Goal: Task Accomplishment & Management: Manage account settings

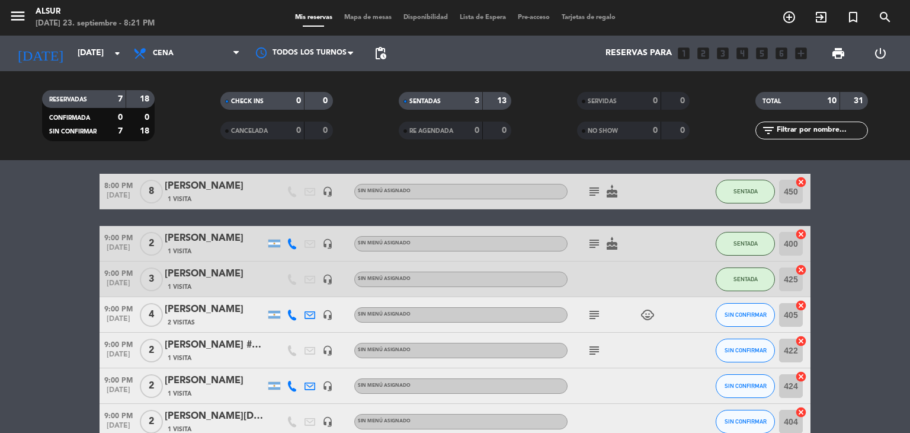
scroll to position [59, 0]
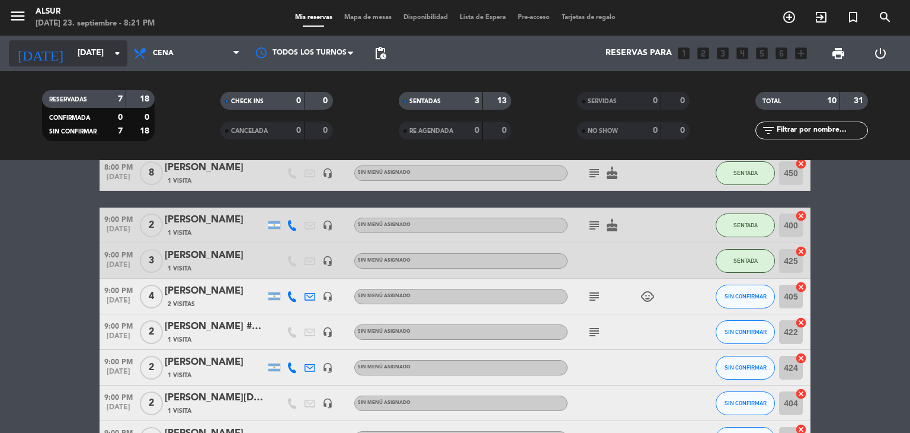
click at [102, 48] on input "[DATE]" at bounding box center [128, 53] width 113 height 21
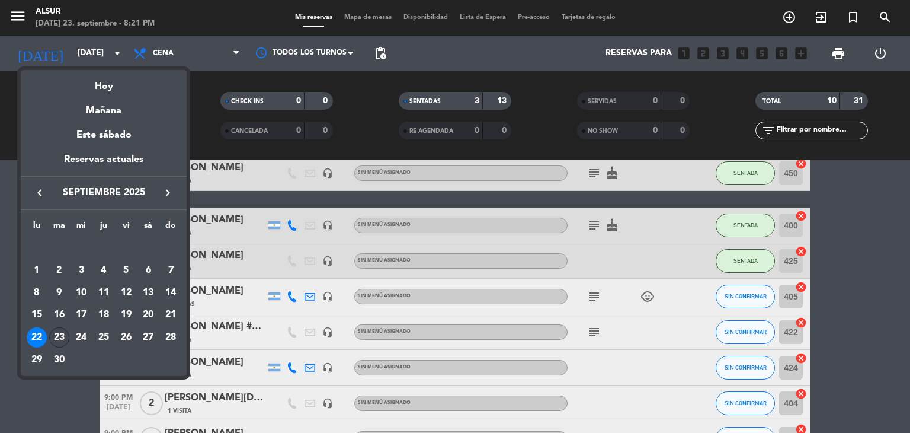
click at [55, 332] on div "23" at bounding box center [59, 337] width 20 height 20
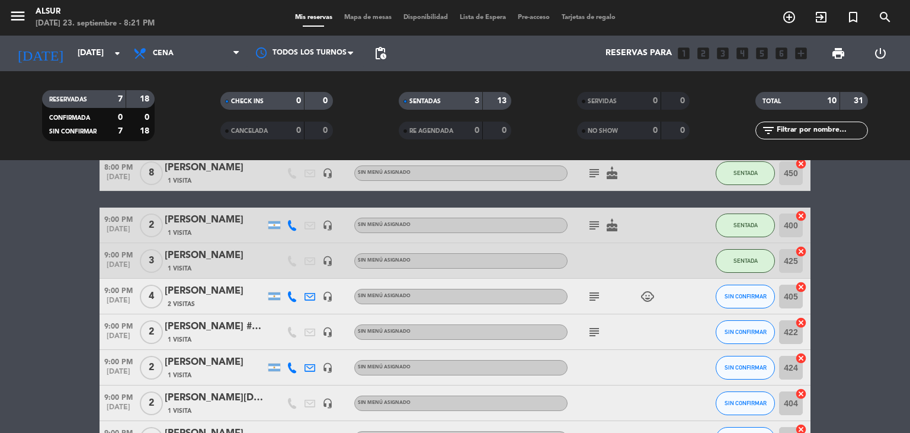
type input "[DATE]"
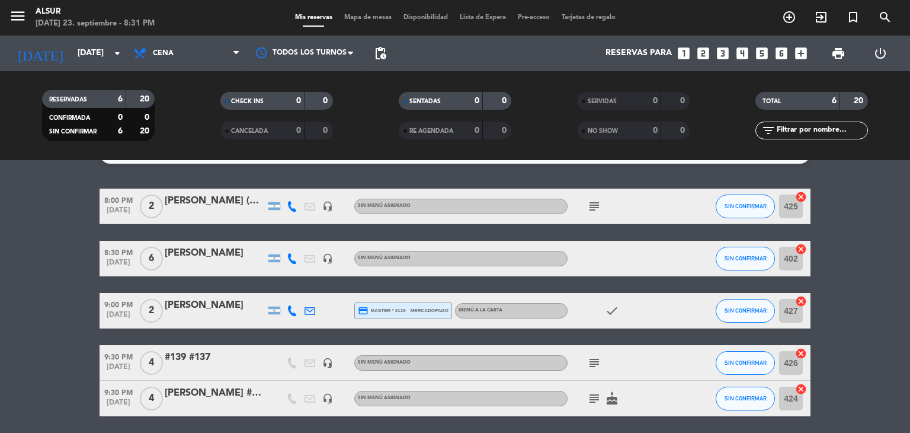
scroll to position [0, 0]
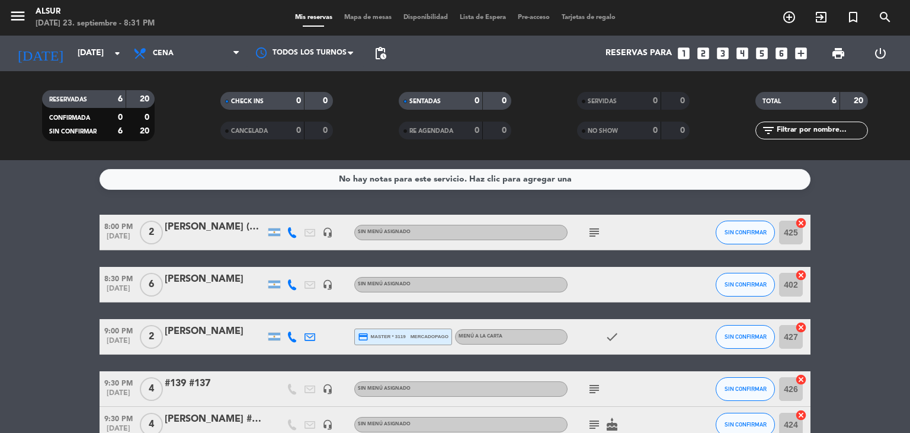
click at [590, 229] on icon "subject" at bounding box center [594, 232] width 14 height 14
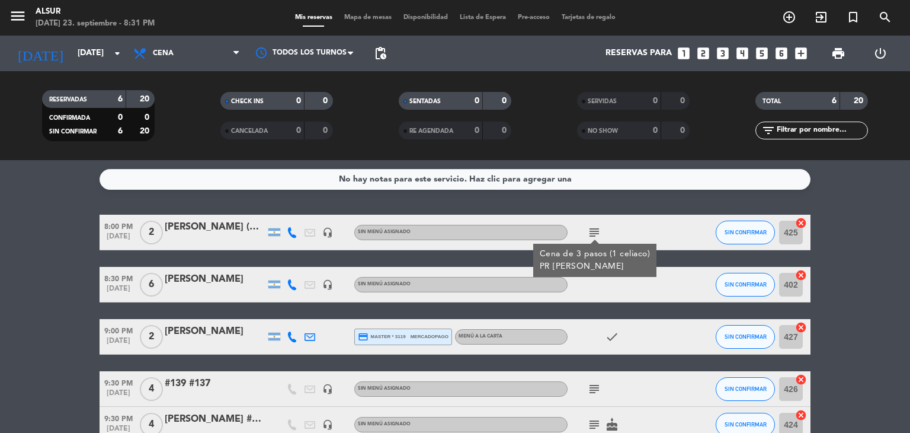
click at [590, 229] on icon "subject" at bounding box center [594, 232] width 14 height 14
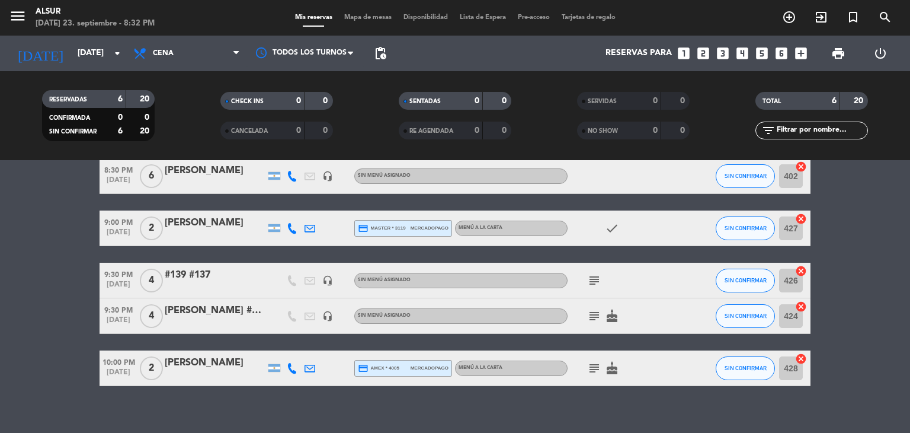
scroll to position [121, 0]
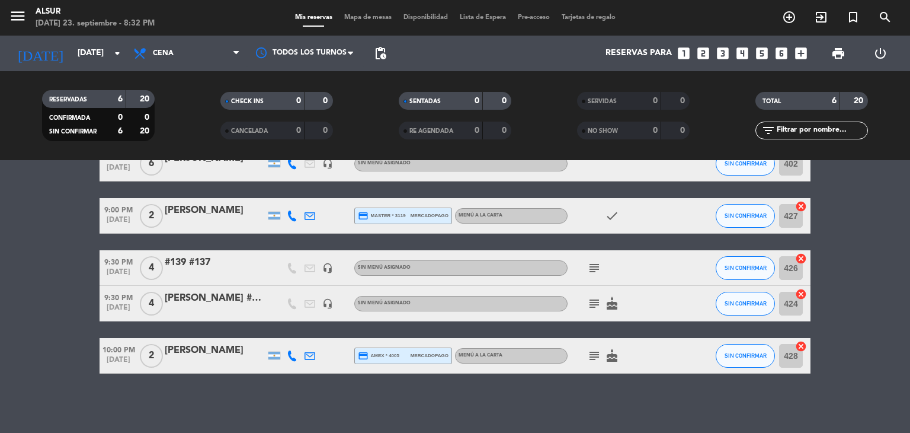
click at [591, 354] on icon "subject" at bounding box center [594, 355] width 14 height 14
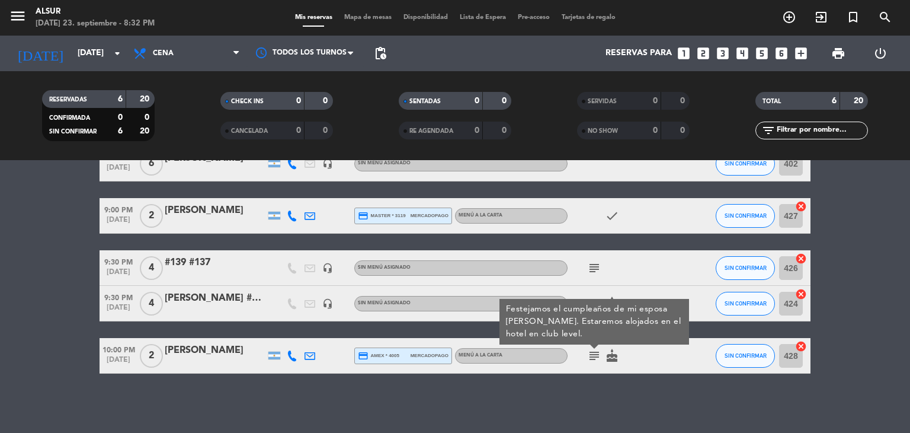
drag, startPoint x: 600, startPoint y: 258, endPoint x: 592, endPoint y: 264, distance: 9.7
click at [600, 260] on div "subject" at bounding box center [621, 267] width 107 height 35
click at [591, 265] on icon "subject" at bounding box center [594, 268] width 14 height 14
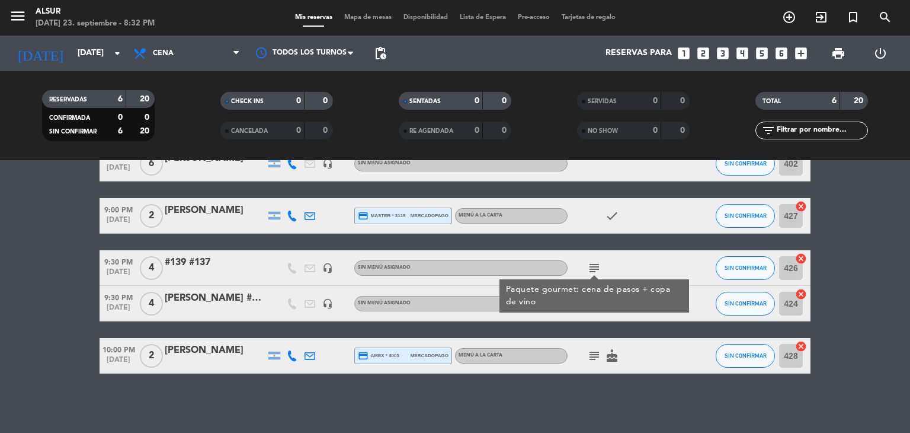
click at [595, 331] on div "8:00 PM [DATE] 2 [PERSON_NAME] (UF D7) headset_mic Sin menú asignado subject SI…" at bounding box center [455, 234] width 711 height 280
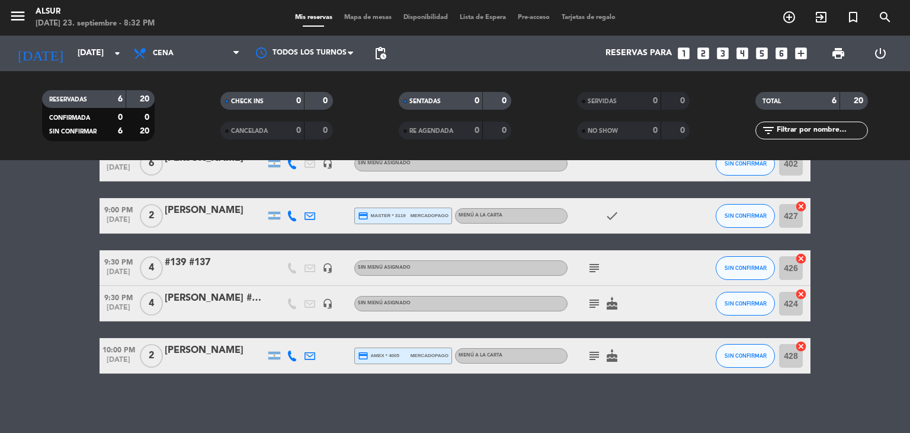
click at [595, 300] on icon "subject" at bounding box center [594, 303] width 14 height 14
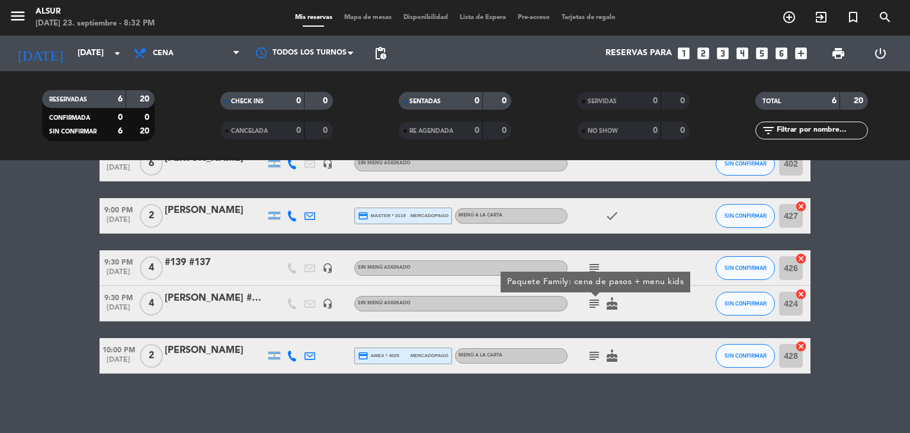
drag, startPoint x: 70, startPoint y: 258, endPoint x: 68, endPoint y: 251, distance: 8.1
click at [69, 258] on bookings-row "8:00 PM [DATE] 2 [PERSON_NAME] (UF D7) headset_mic Sin menú asignado subject SI…" at bounding box center [455, 234] width 910 height 280
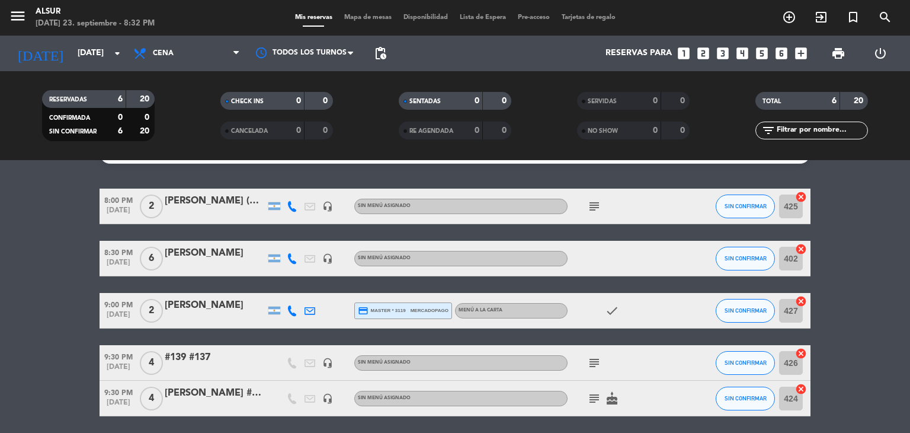
scroll to position [0, 0]
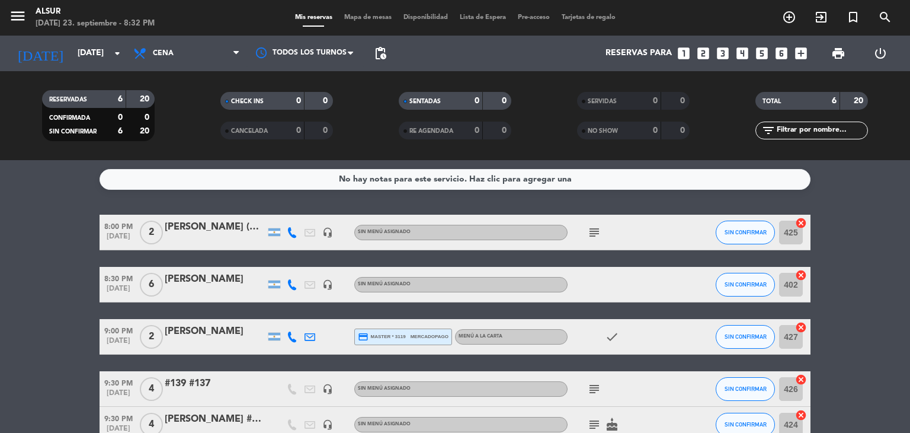
click at [583, 229] on div "subject" at bounding box center [621, 232] width 107 height 35
click at [588, 228] on icon "subject" at bounding box center [594, 232] width 14 height 14
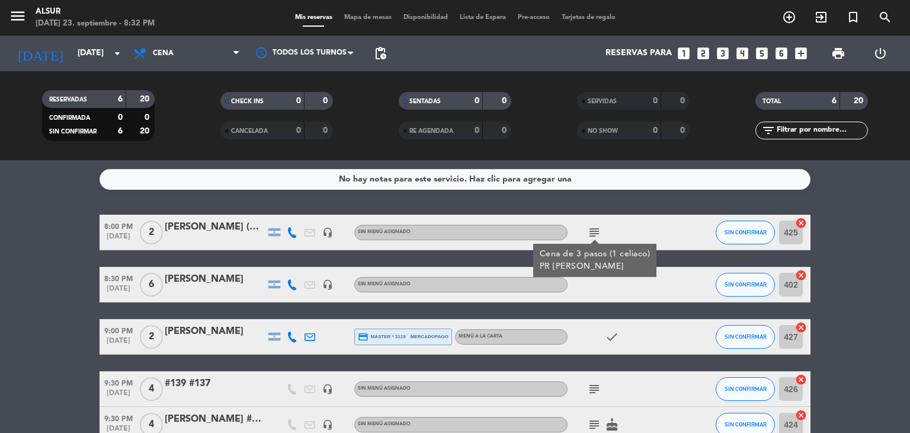
click at [619, 203] on div "No hay notas para este servicio. Haz clic para agregar una 8:00 PM [DATE] 2 [PE…" at bounding box center [455, 296] width 910 height 273
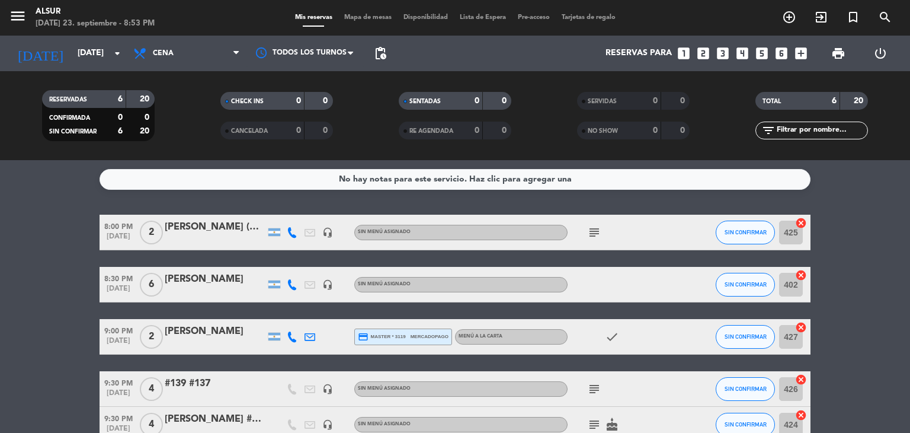
click at [706, 49] on icon "looks_two" at bounding box center [703, 53] width 15 height 15
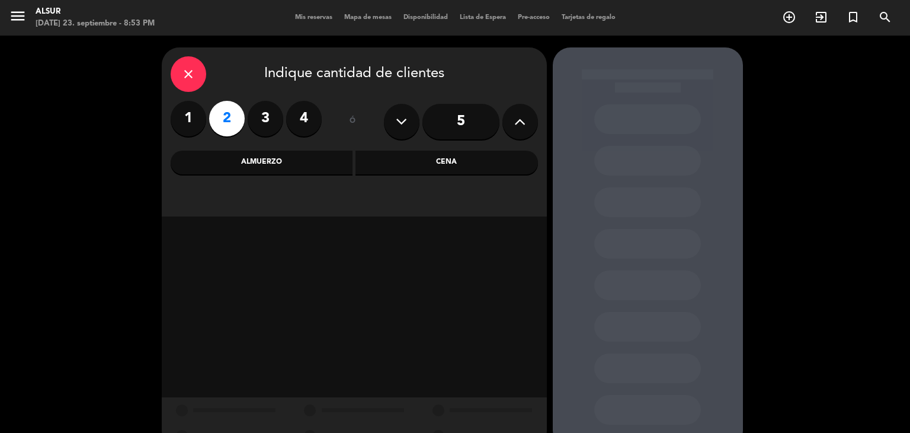
click at [506, 169] on div "Cena" at bounding box center [447, 163] width 183 height 24
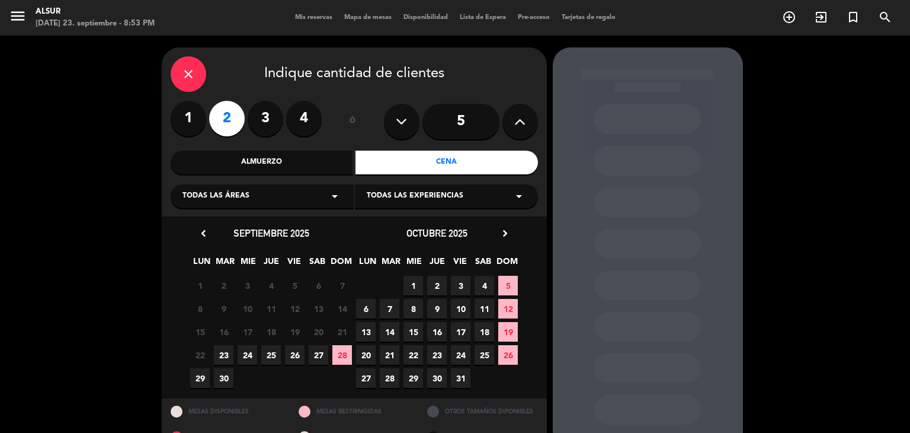
click at [290, 357] on span "26" at bounding box center [295, 355] width 20 height 20
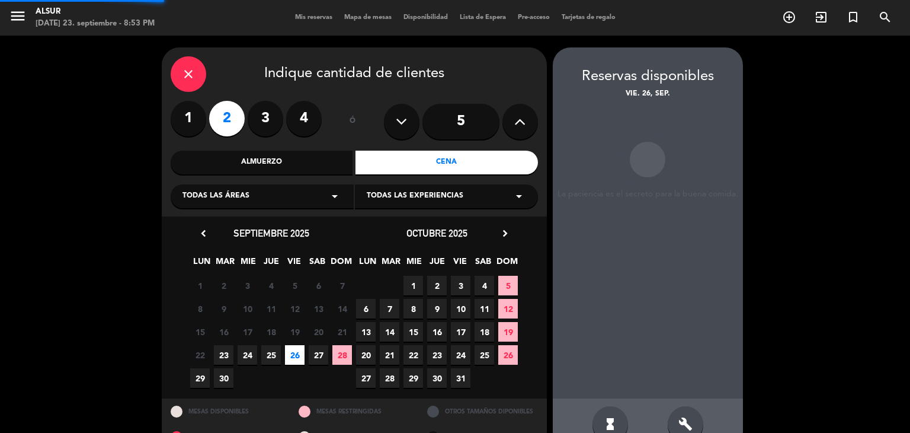
scroll to position [28, 0]
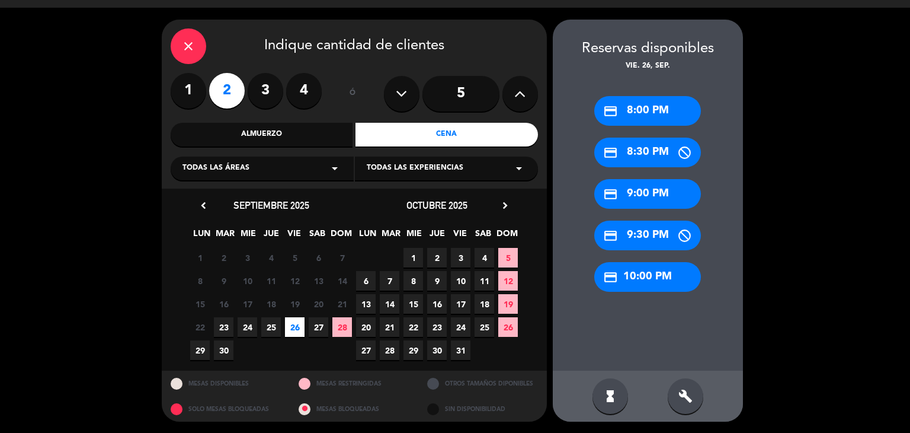
click at [671, 191] on div "credit_card 9:00 PM" at bounding box center [647, 194] width 107 height 30
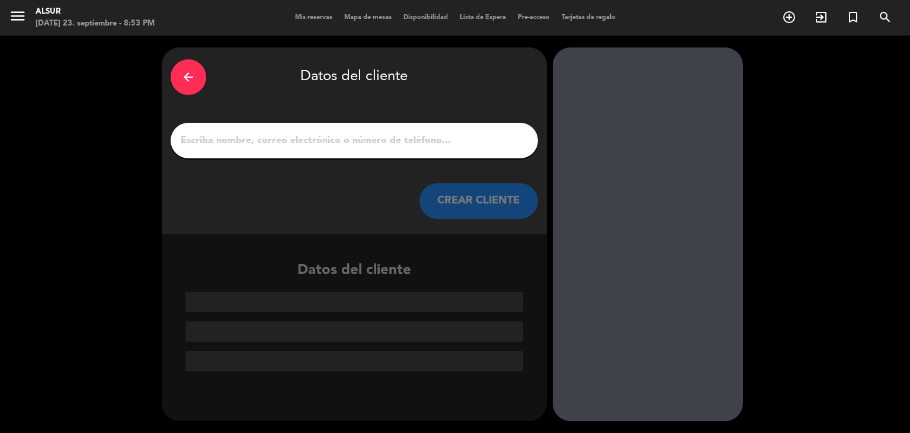
scroll to position [0, 0]
click at [472, 140] on input "1" at bounding box center [355, 140] width 350 height 17
paste input "[PERSON_NAME]"
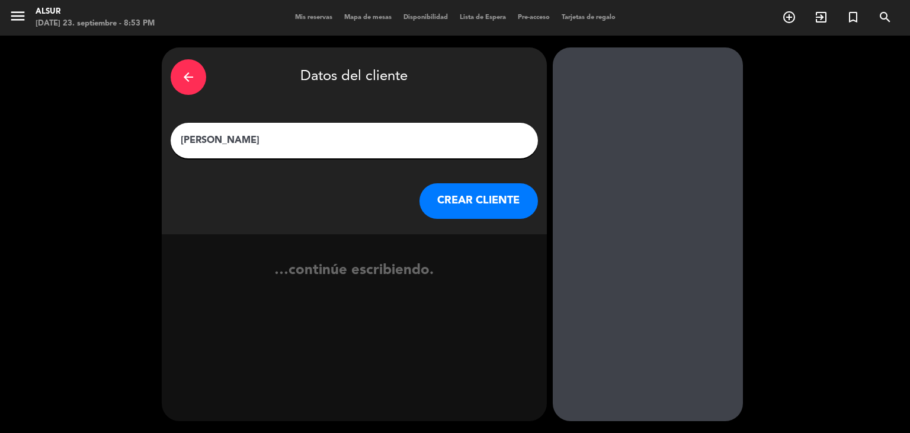
type input "[PERSON_NAME]"
click at [476, 193] on button "CREAR CLIENTE" at bounding box center [479, 201] width 119 height 36
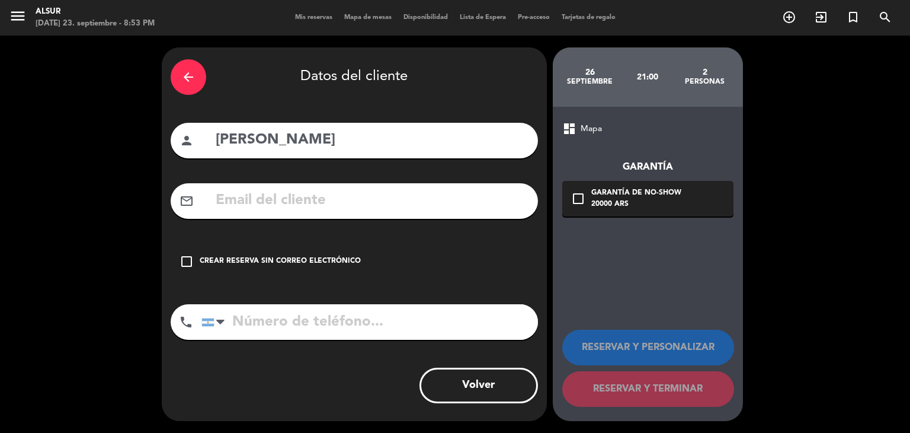
click at [266, 261] on div "Crear reserva sin correo electrónico" at bounding box center [280, 261] width 161 height 12
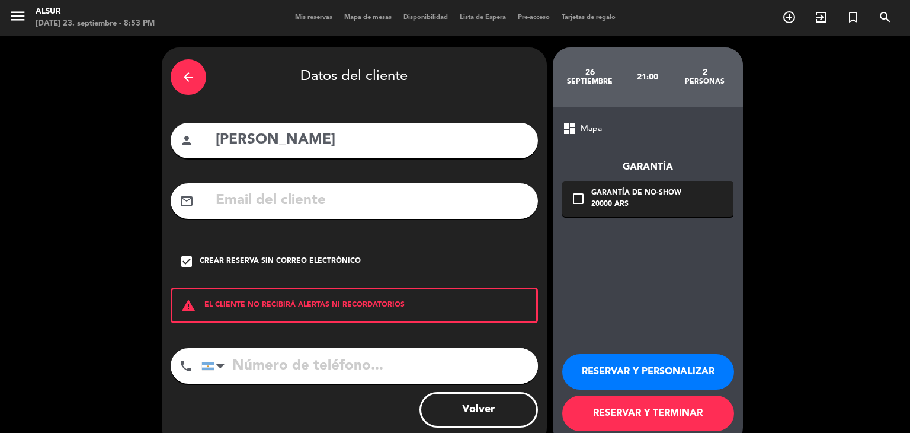
click at [616, 405] on button "RESERVAR Y TERMINAR" at bounding box center [648, 413] width 172 height 36
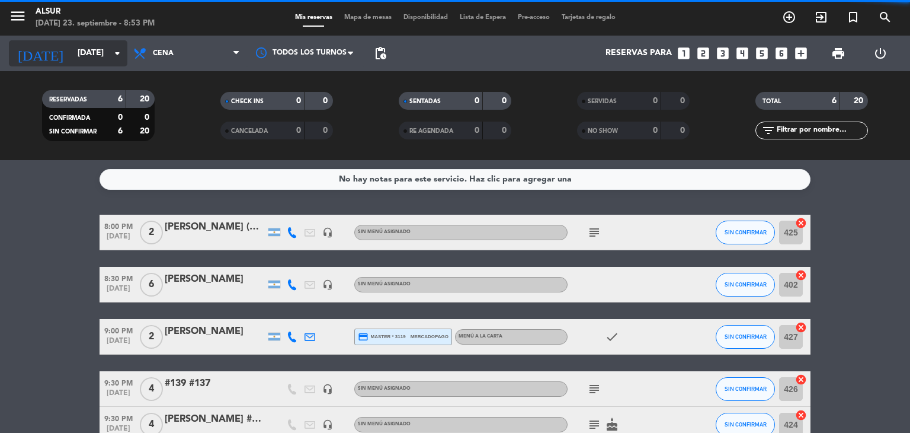
click at [110, 63] on input "[DATE]" at bounding box center [128, 53] width 113 height 21
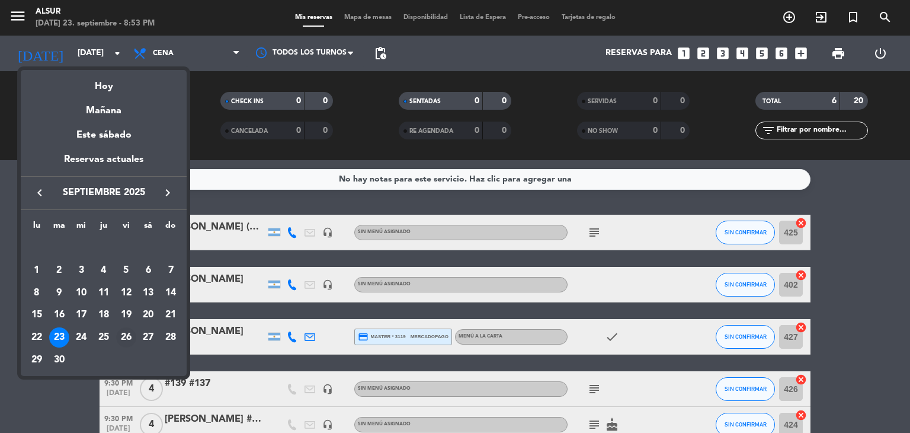
click at [126, 339] on div "26" at bounding box center [126, 337] width 20 height 20
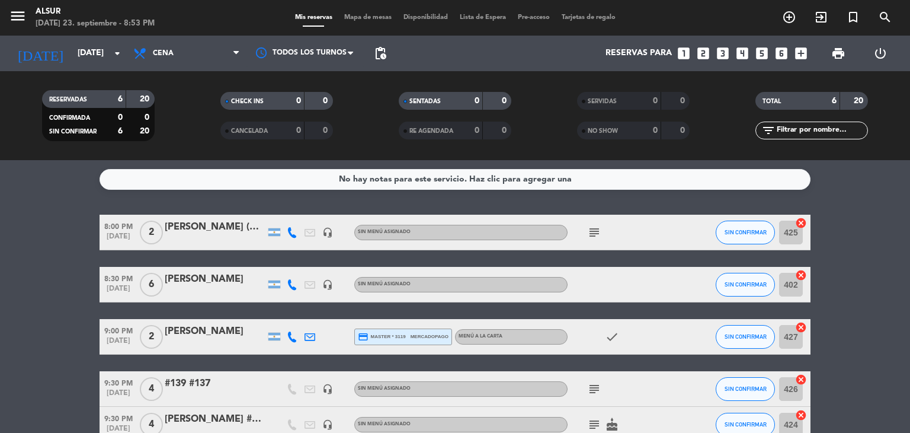
type input "[DATE]"
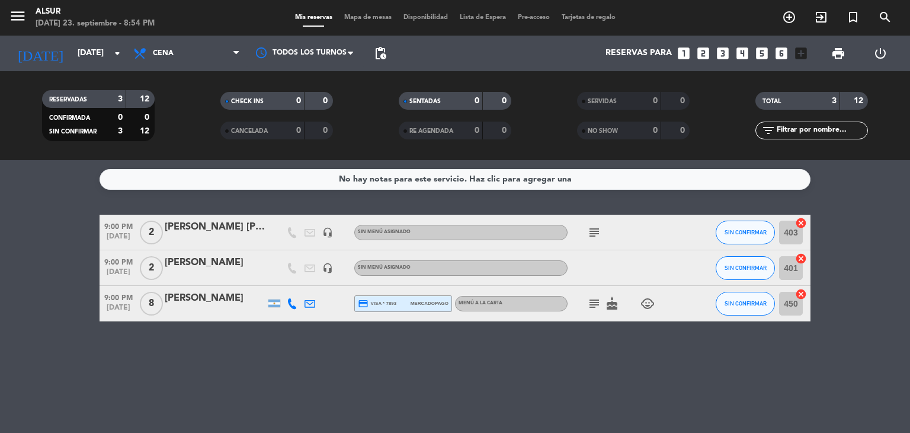
click at [233, 260] on div "[PERSON_NAME]" at bounding box center [215, 262] width 101 height 15
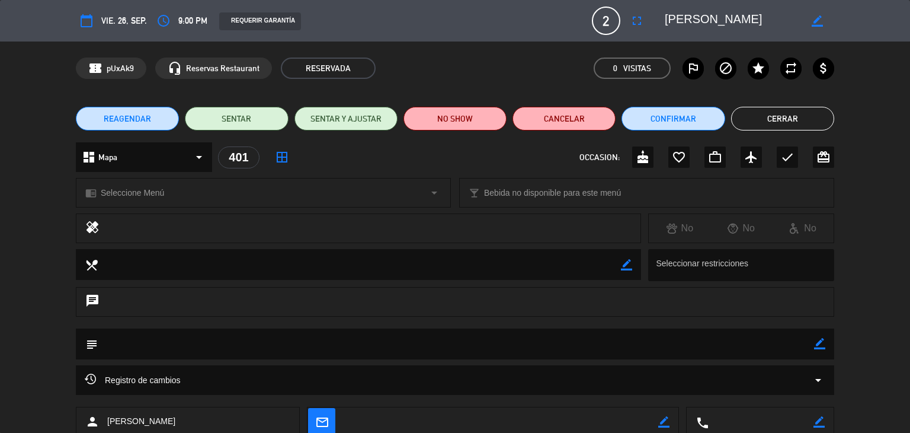
click at [818, 338] on icon "border_color" at bounding box center [819, 343] width 11 height 11
click at [759, 347] on textarea at bounding box center [456, 343] width 717 height 30
click at [352, 353] on textarea at bounding box center [456, 343] width 717 height 30
paste textarea "[PERSON_NAME]"
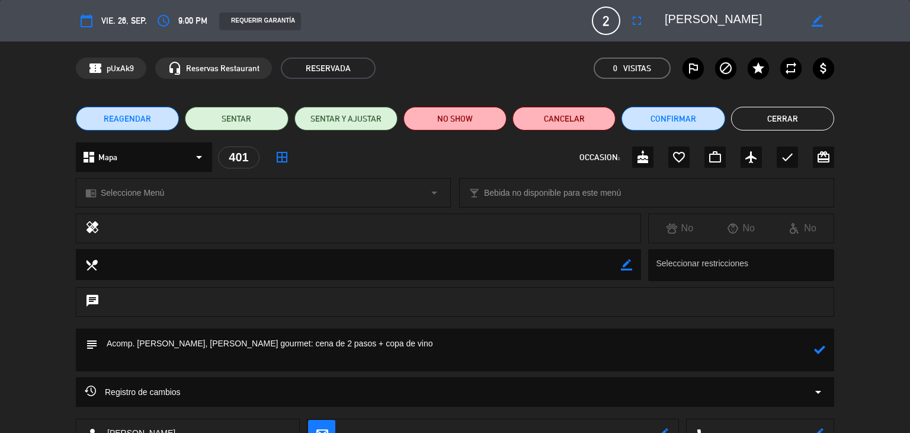
click at [823, 350] on icon at bounding box center [819, 349] width 11 height 11
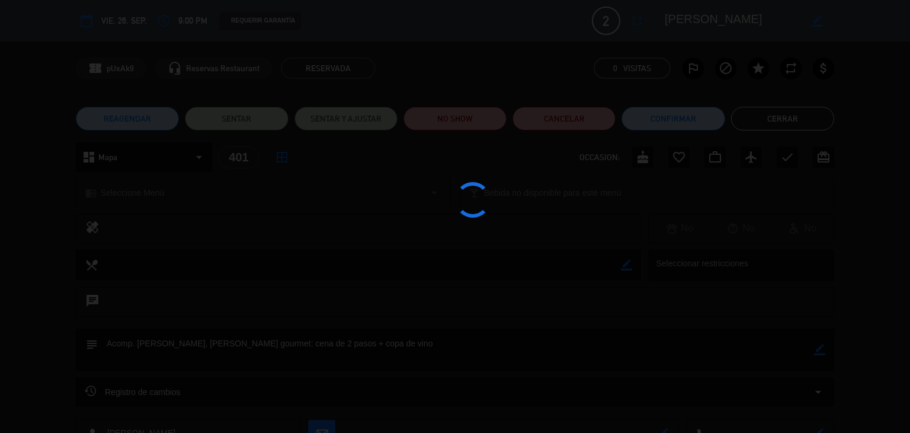
type textarea "Acomp. [PERSON_NAME], [PERSON_NAME] gourmet: cena de 2 pasos + copa de vino"
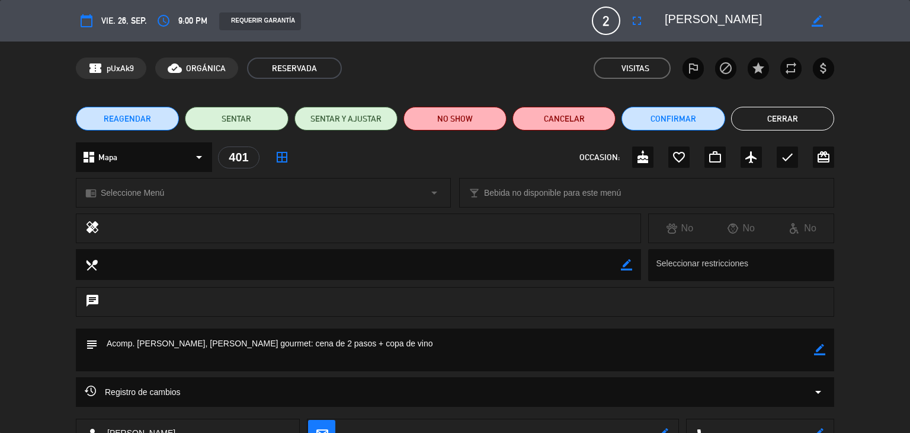
click at [774, 124] on button "Cerrar" at bounding box center [782, 119] width 103 height 24
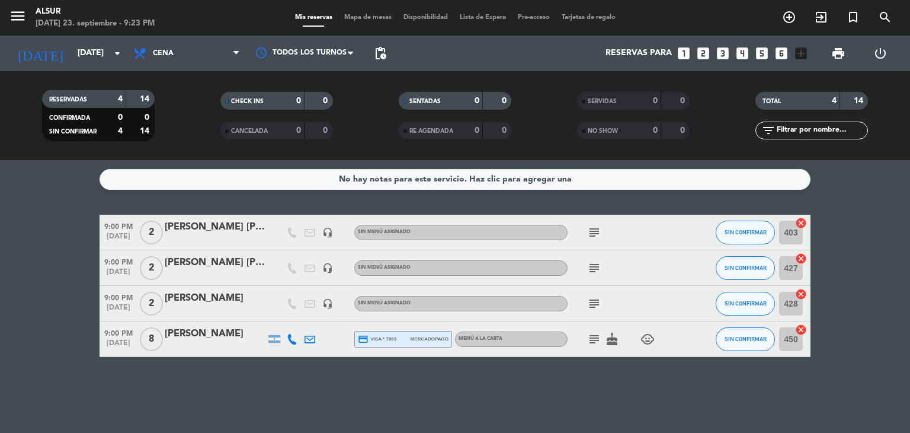
click at [703, 53] on icon "looks_two" at bounding box center [703, 53] width 15 height 15
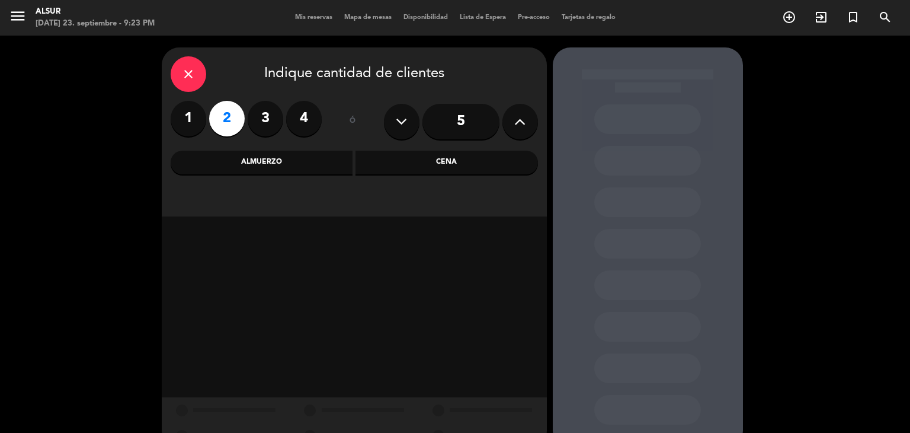
click at [469, 152] on div "Cena" at bounding box center [447, 163] width 183 height 24
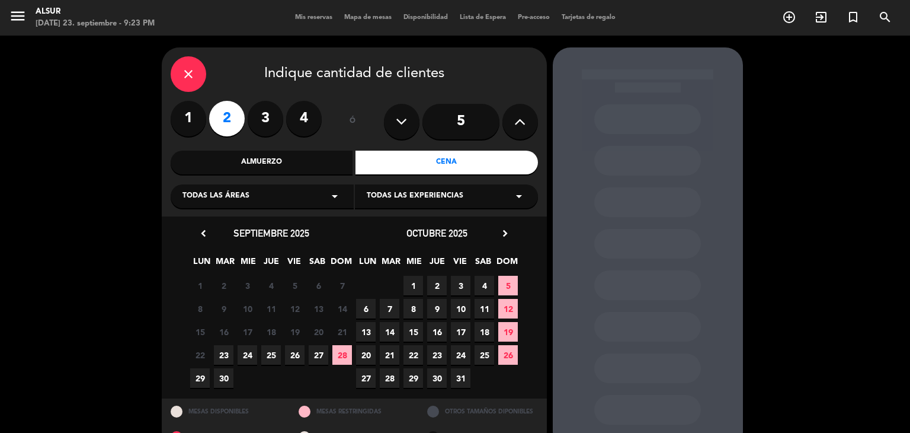
click at [314, 355] on span "27" at bounding box center [319, 355] width 20 height 20
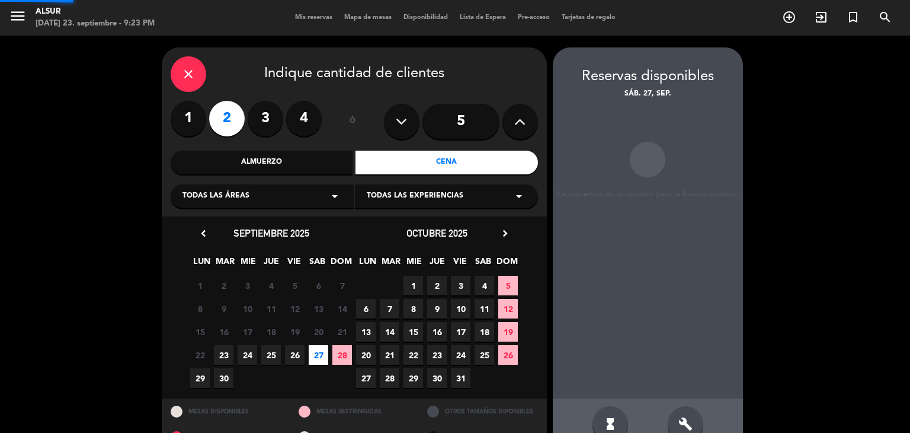
scroll to position [28, 0]
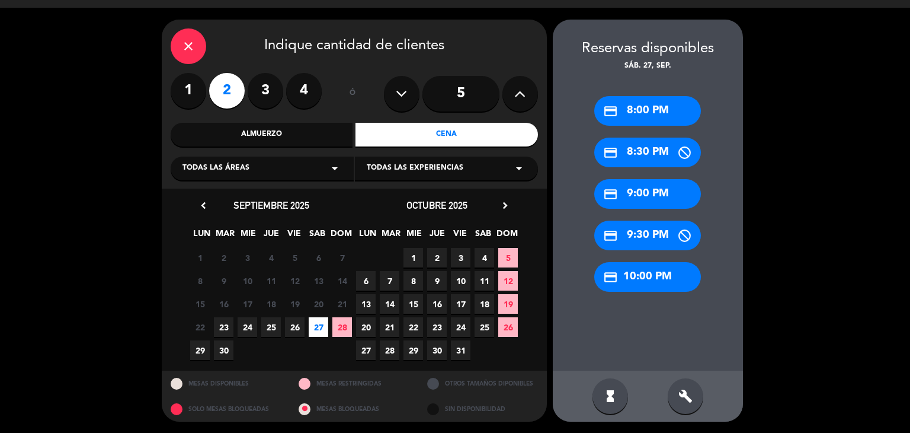
click at [649, 197] on div "credit_card 9:00 PM" at bounding box center [647, 194] width 107 height 30
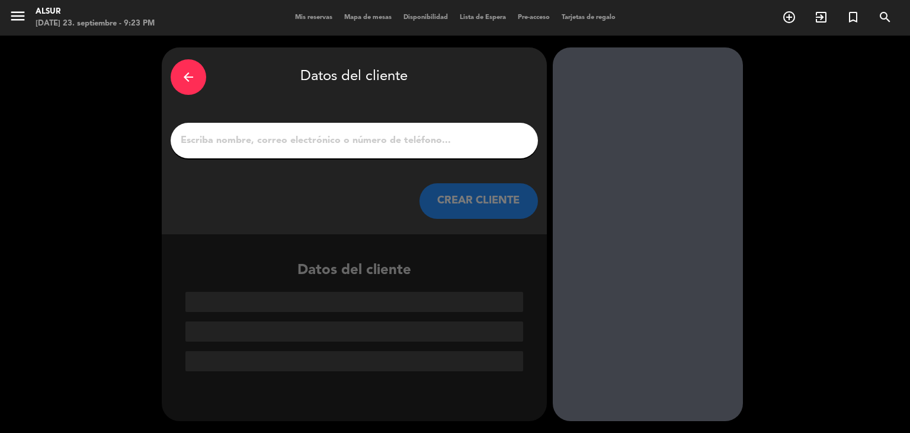
scroll to position [0, 0]
click at [283, 128] on div at bounding box center [354, 141] width 367 height 36
click at [290, 142] on input "1" at bounding box center [355, 140] width 350 height 17
paste input "Paulo,[PERSON_NAME]"
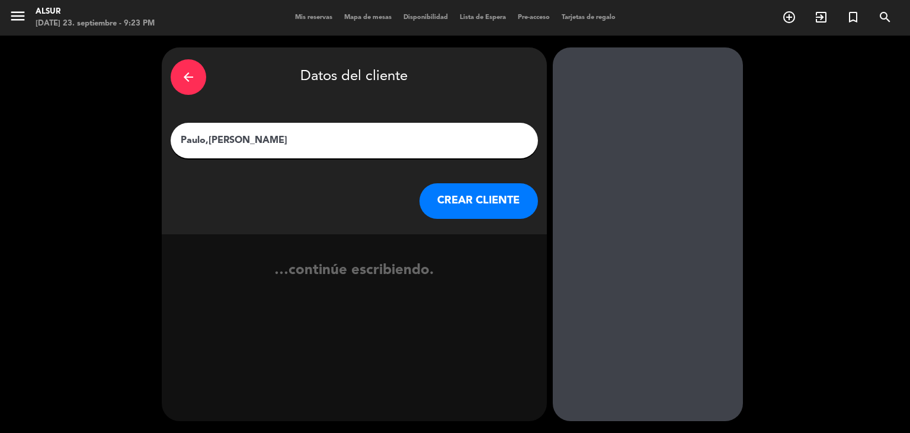
click at [290, 142] on input "Paulo,[PERSON_NAME]" at bounding box center [355, 140] width 350 height 17
type input "Paulo,[PERSON_NAME]"
click at [446, 199] on button "CREAR CLIENTE" at bounding box center [479, 201] width 119 height 36
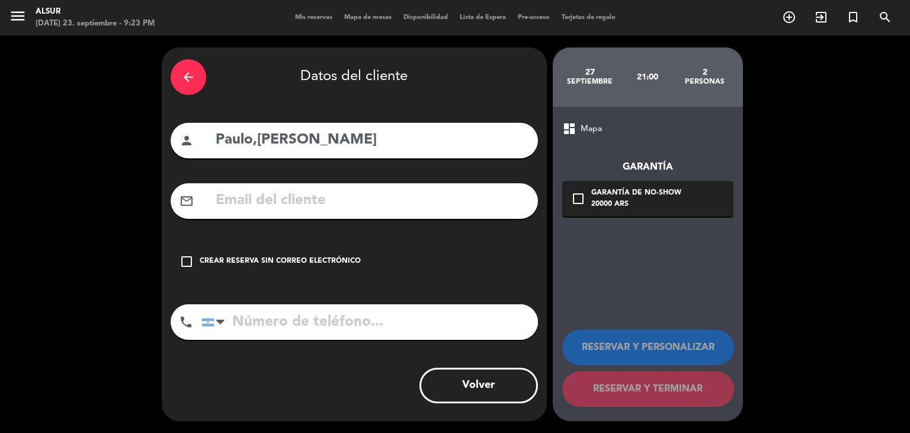
click at [330, 255] on div "Crear reserva sin correo electrónico" at bounding box center [280, 261] width 161 height 12
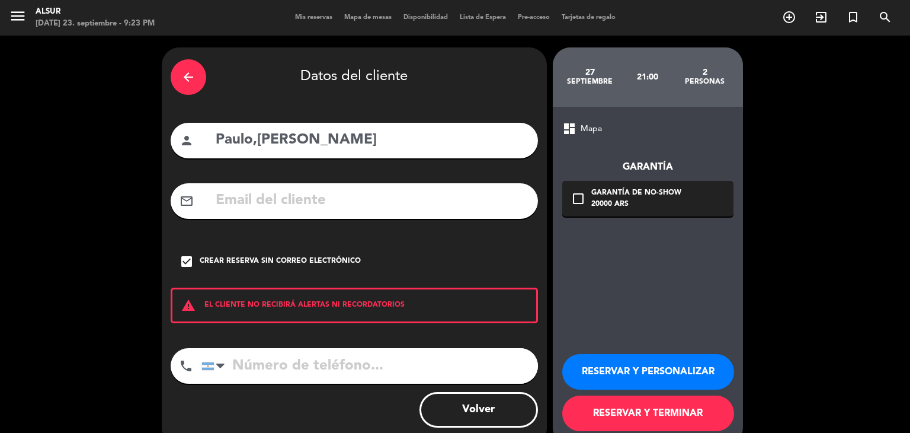
click at [665, 408] on button "RESERVAR Y TERMINAR" at bounding box center [648, 413] width 172 height 36
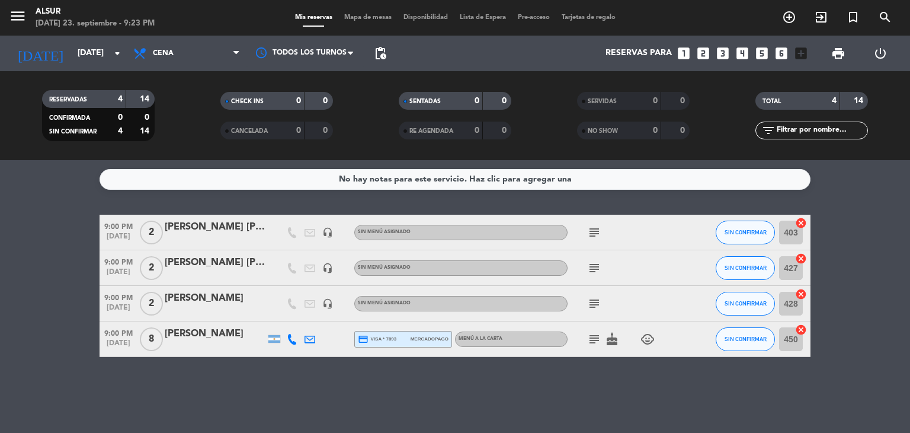
click at [595, 307] on icon "subject" at bounding box center [594, 303] width 14 height 14
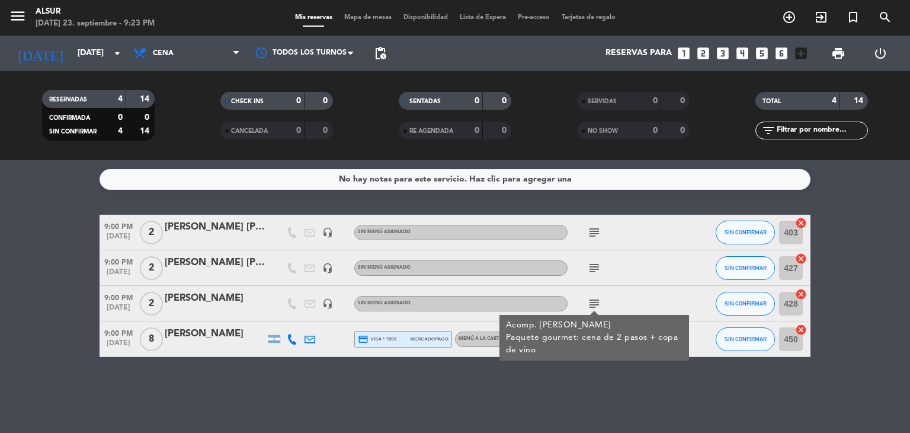
click at [597, 261] on icon "subject" at bounding box center [594, 268] width 14 height 14
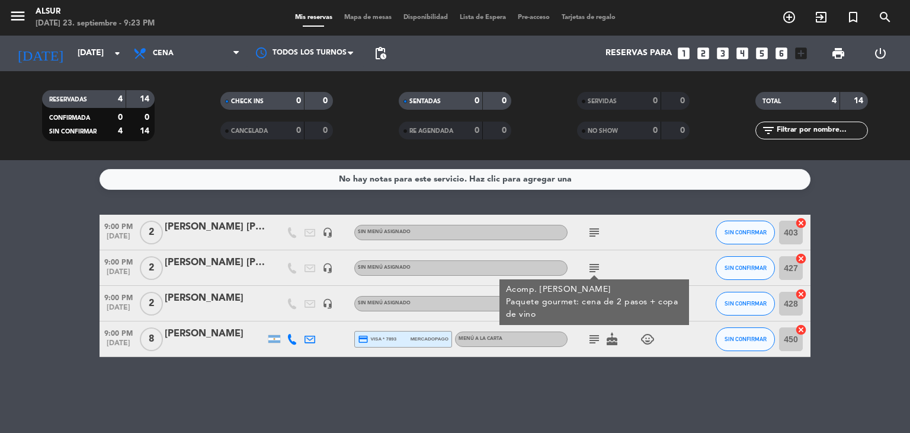
click at [600, 223] on div "subject" at bounding box center [621, 232] width 107 height 35
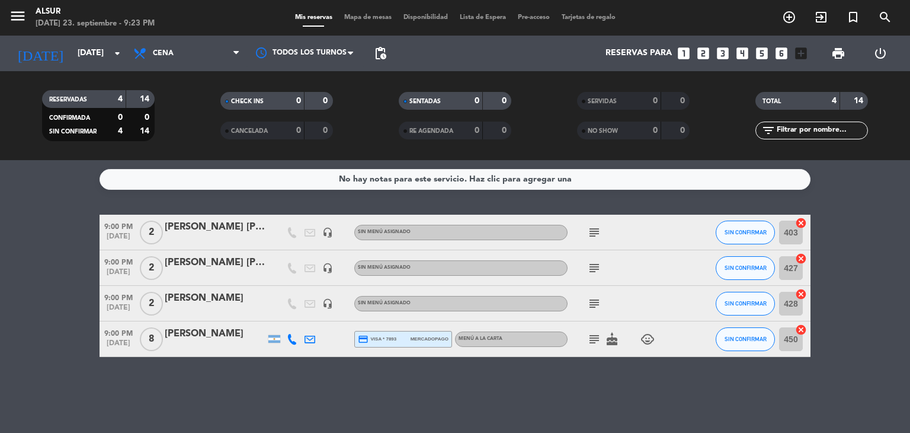
click at [590, 237] on icon "subject" at bounding box center [594, 232] width 14 height 14
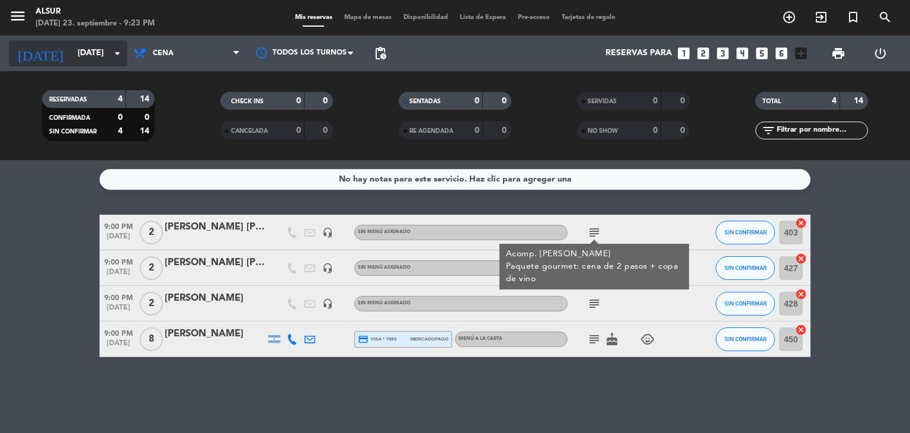
click at [103, 40] on div "[DATE] [DATE] arrow_drop_down" at bounding box center [68, 53] width 119 height 26
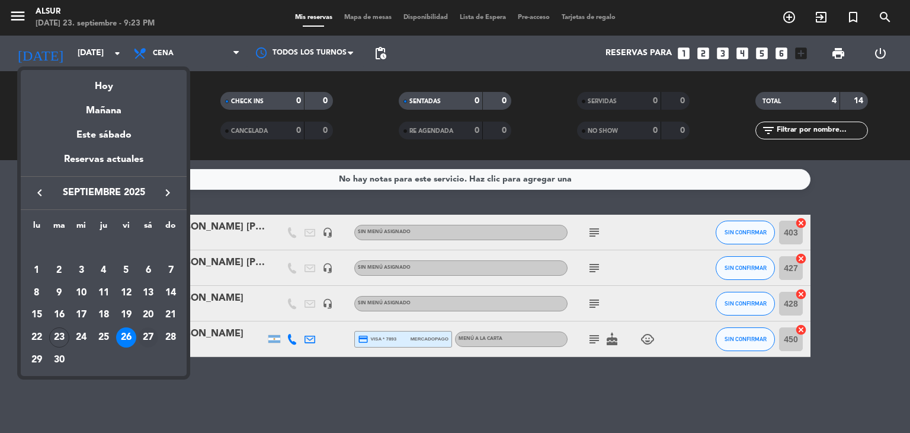
click at [154, 338] on div "27" at bounding box center [148, 337] width 20 height 20
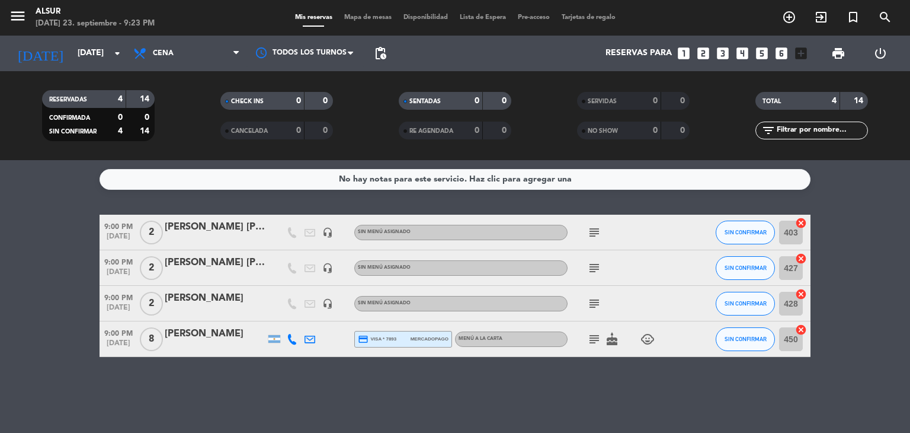
type input "[DATE]"
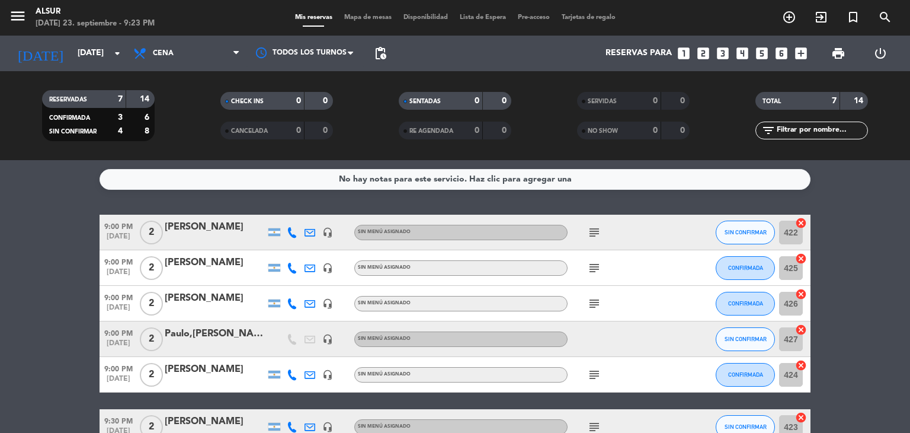
click at [589, 309] on icon "subject" at bounding box center [594, 303] width 14 height 14
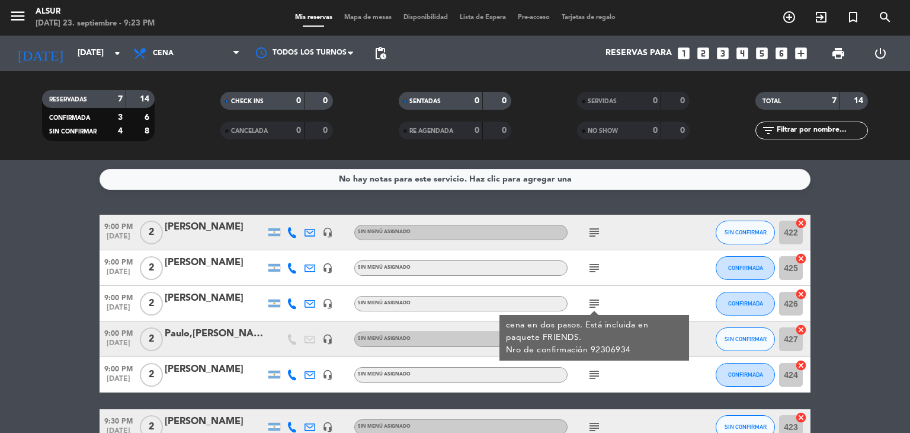
click at [203, 332] on div "Paulo,[PERSON_NAME]" at bounding box center [215, 333] width 101 height 15
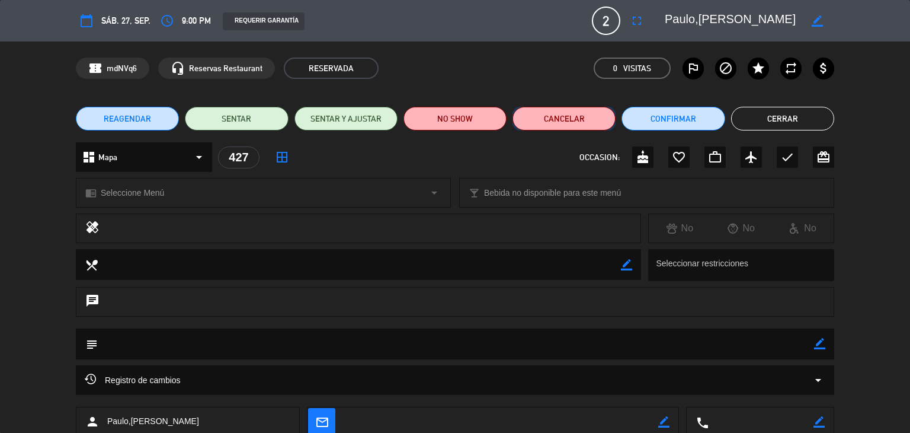
click at [530, 119] on button "Cancelar" at bounding box center [564, 119] width 103 height 24
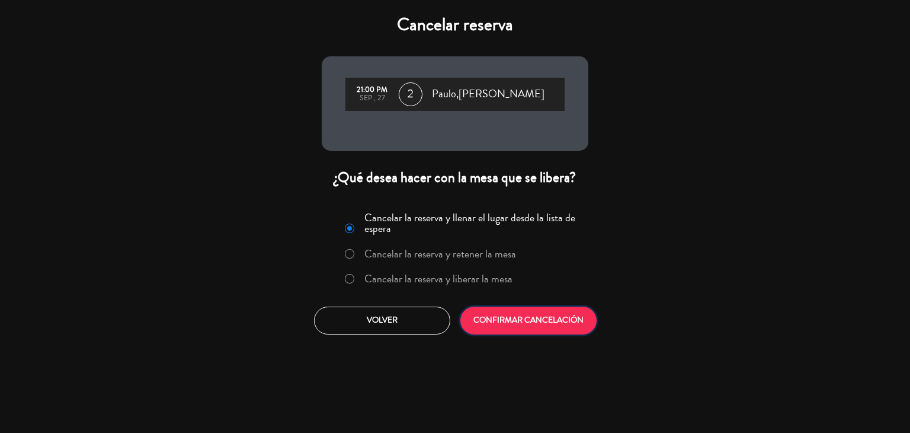
click at [549, 321] on button "CONFIRMAR CANCELACIÓN" at bounding box center [528, 320] width 136 height 28
